Goal: Information Seeking & Learning: Learn about a topic

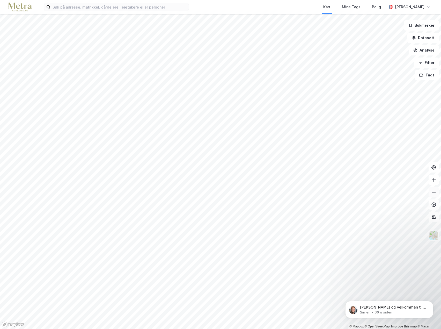
click at [433, 194] on icon at bounding box center [433, 192] width 5 height 5
click at [257, 8] on div "Kart Mine Tags Bolig [PERSON_NAME] © Mapbox © OpenStreetMap Improve this map © …" at bounding box center [220, 164] width 441 height 329
click at [433, 182] on icon at bounding box center [433, 179] width 5 height 5
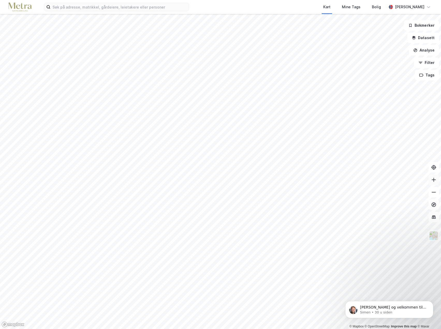
click at [433, 179] on icon at bounding box center [433, 179] width 5 height 5
click at [436, 182] on button at bounding box center [434, 180] width 10 height 10
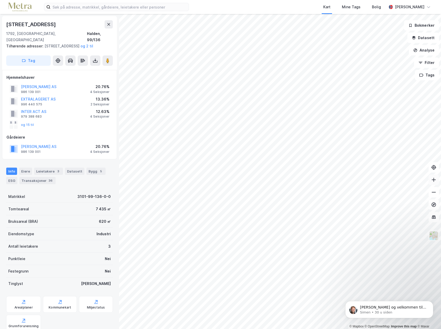
click at [431, 181] on icon at bounding box center [433, 179] width 5 height 5
